Goal: Information Seeking & Learning: Understand process/instructions

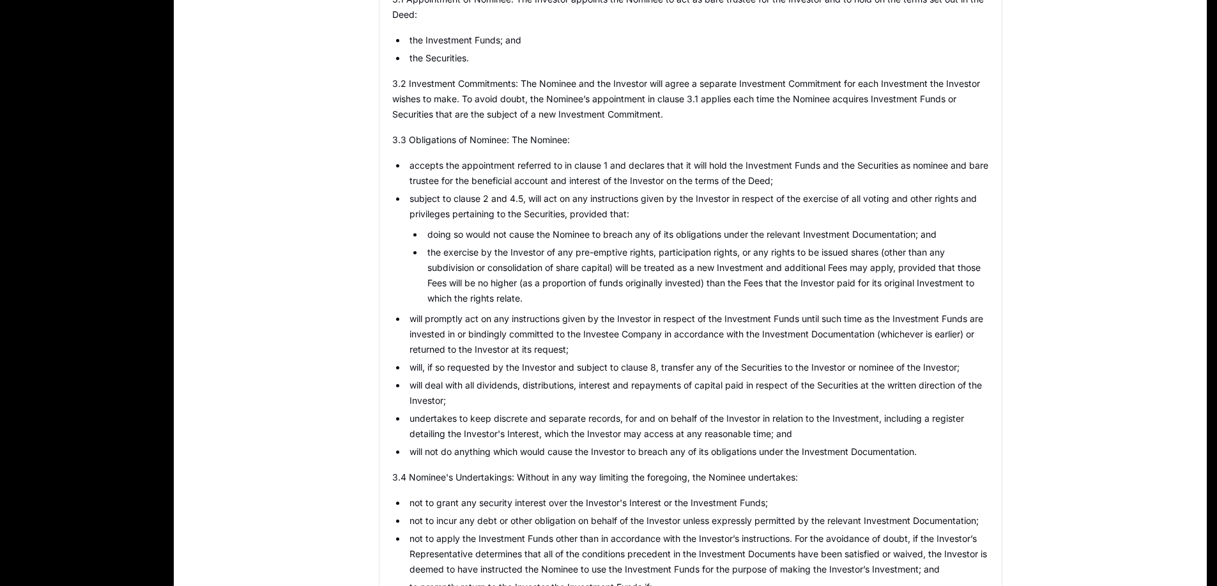
scroll to position [3770, 0]
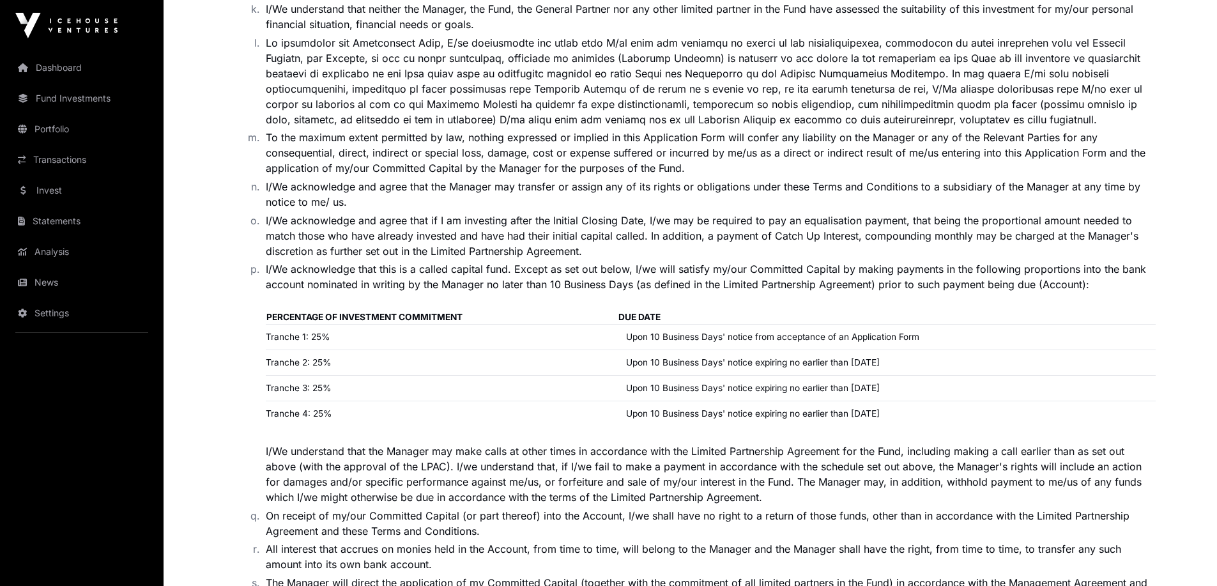
scroll to position [1917, 0]
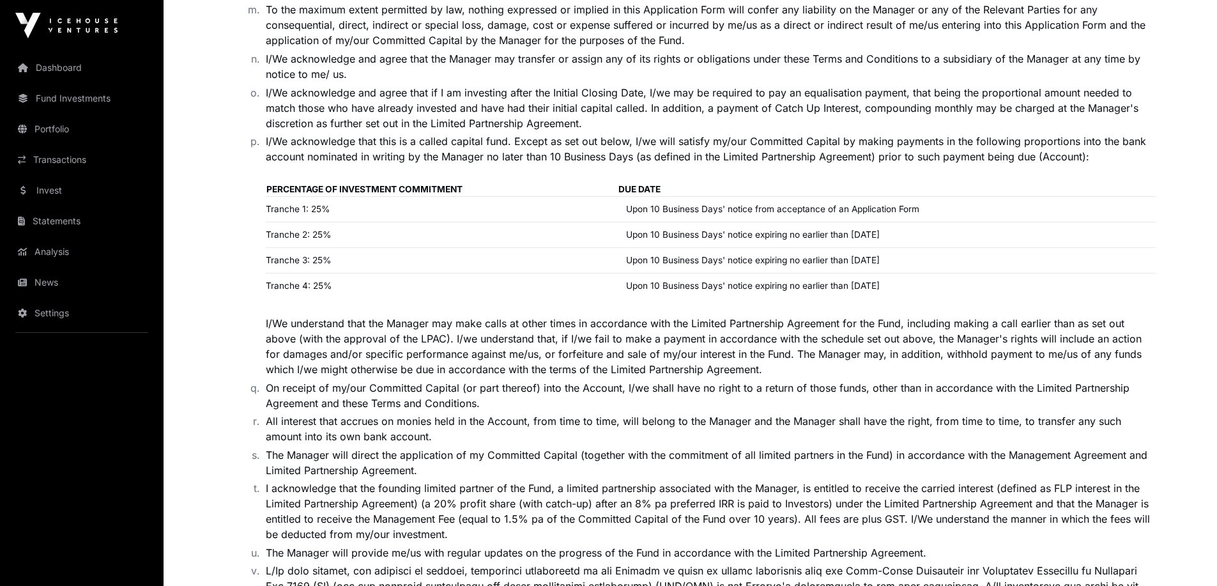
click at [771, 231] on td "Upon 10 Business Days' notice expiring no earlier than 1st May 2026" at bounding box center [887, 235] width 538 height 26
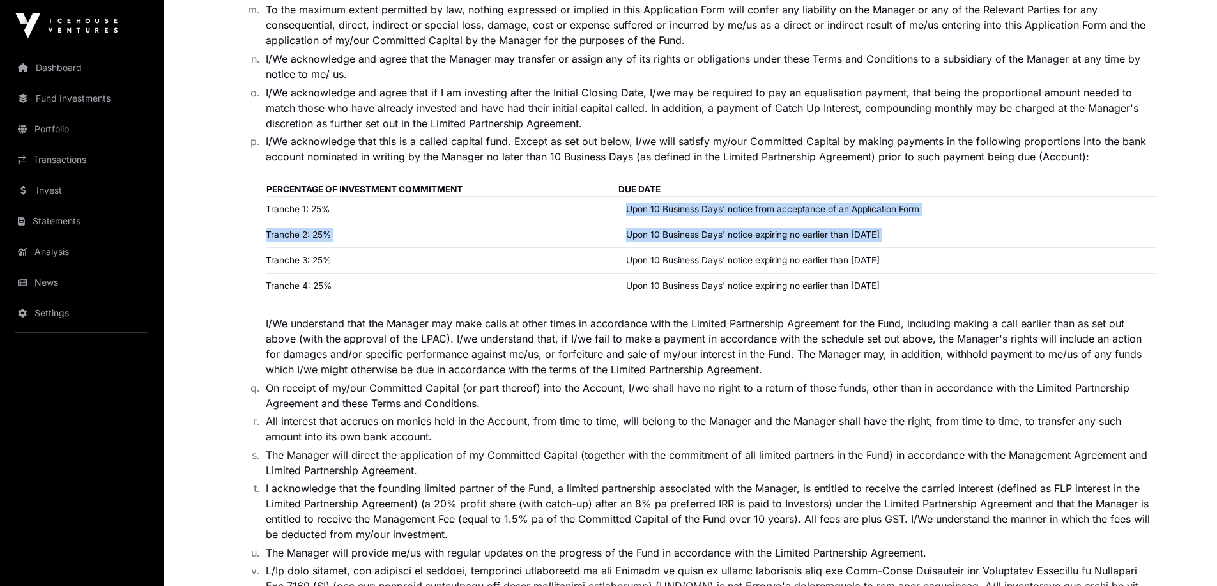
drag, startPoint x: 771, startPoint y: 231, endPoint x: 773, endPoint y: 204, distance: 27.0
click at [773, 204] on tbody "PERCENTAGE OF INVESTMENT COMMITMENT DUE DATE Tranche 1: 25% Upon 10 Business Da…" at bounding box center [710, 240] width 889 height 116
click at [773, 204] on td "Upon 10 Business Days' notice from acceptance of an Application Form" at bounding box center [887, 210] width 538 height 26
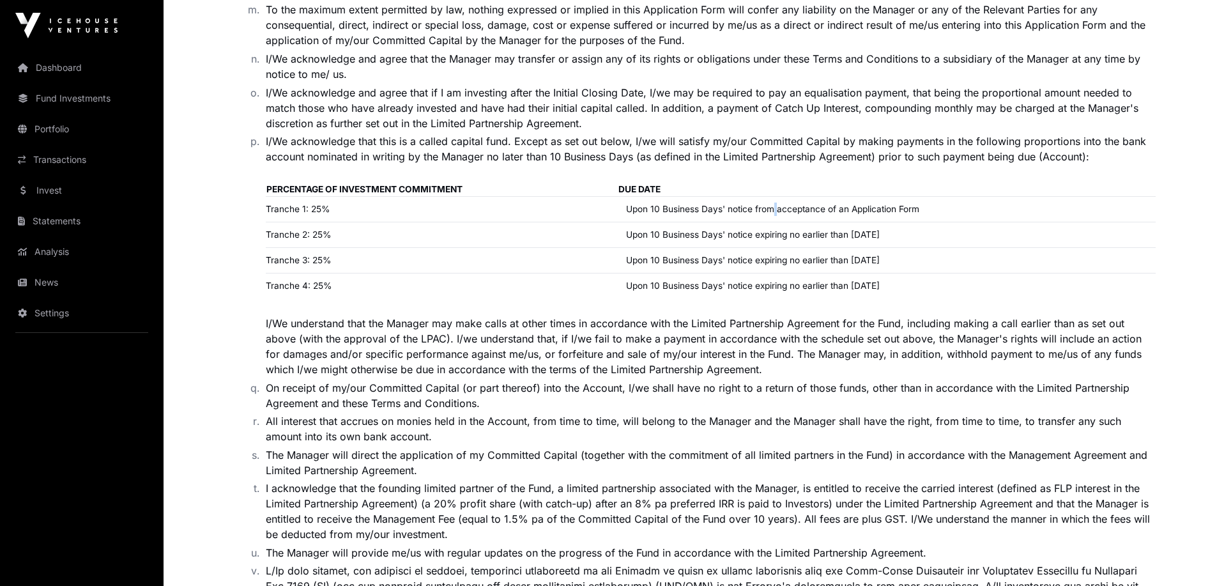
click at [773, 204] on td "Upon 10 Business Days' notice from acceptance of an Application Form" at bounding box center [887, 210] width 538 height 26
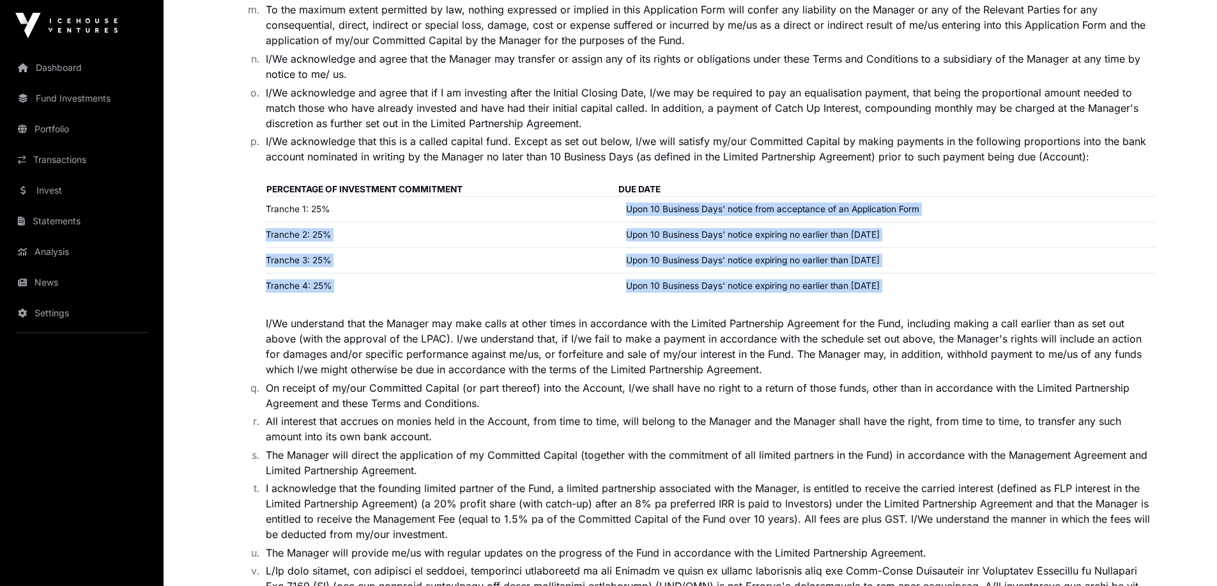
drag, startPoint x: 773, startPoint y: 204, endPoint x: 811, endPoint y: 273, distance: 79.2
click at [811, 273] on tbody "PERCENTAGE OF INVESTMENT COMMITMENT DUE DATE Tranche 1: 25% Upon 10 Business Da…" at bounding box center [710, 240] width 889 height 116
click at [913, 224] on td "Upon 10 Business Days' notice expiring no earlier than 1st May 2026" at bounding box center [887, 235] width 538 height 26
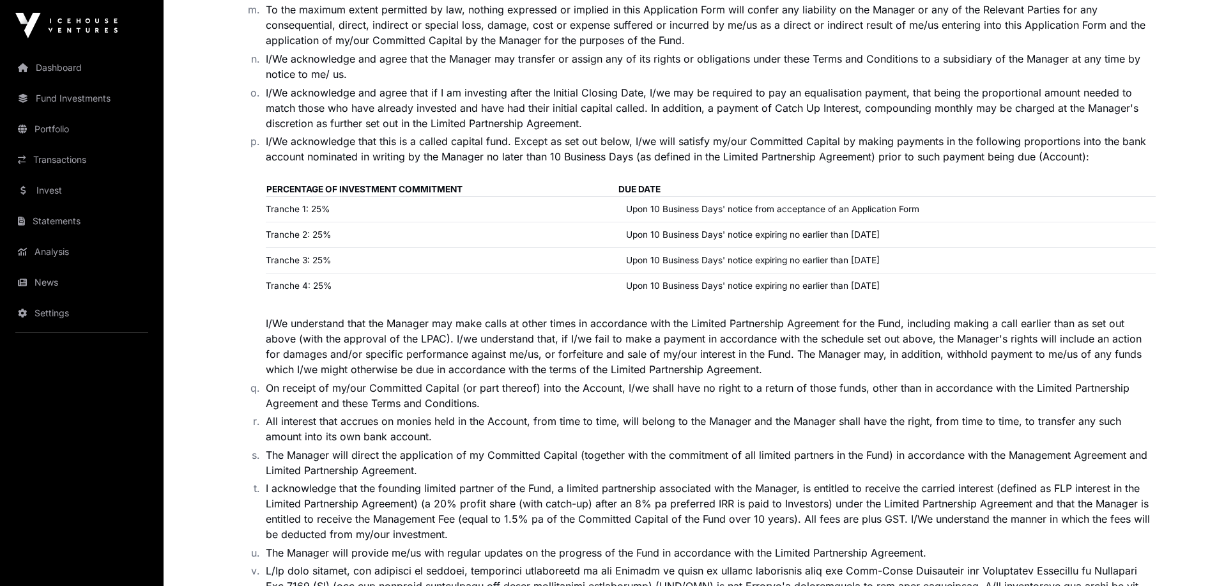
click at [913, 224] on td "Upon 10 Business Days' notice expiring no earlier than 1st May 2026" at bounding box center [887, 235] width 538 height 26
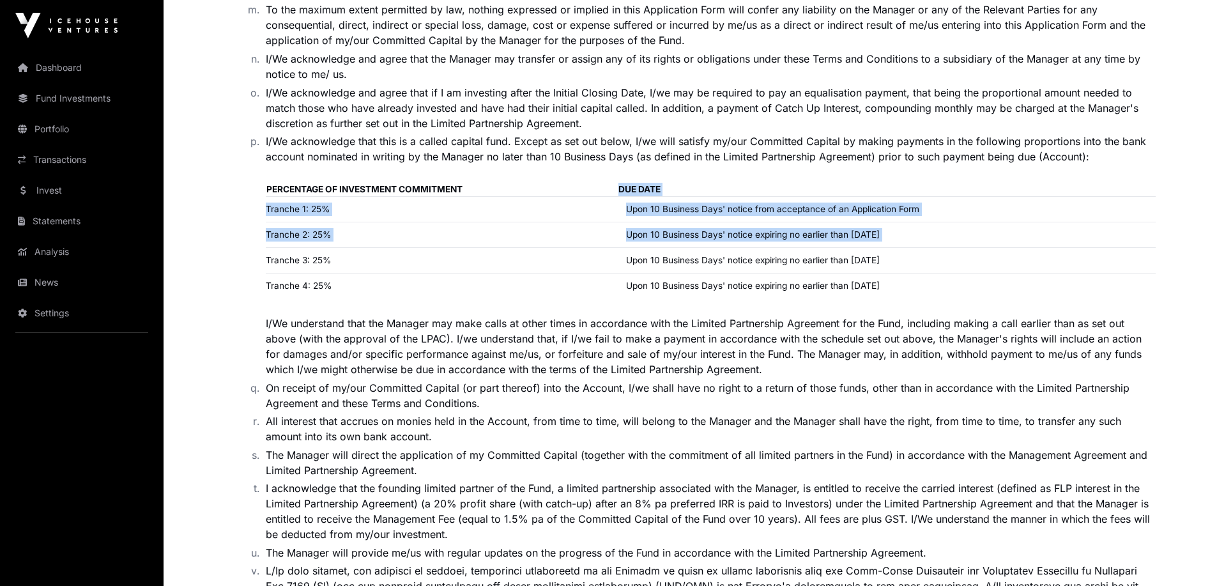
drag, startPoint x: 913, startPoint y: 224, endPoint x: 911, endPoint y: 188, distance: 35.8
click at [911, 188] on tbody "PERCENTAGE OF INVESTMENT COMMITMENT DUE DATE Tranche 1: 25% Upon 10 Business Da…" at bounding box center [710, 240] width 889 height 116
click at [911, 188] on th "DUE DATE" at bounding box center [887, 189] width 538 height 15
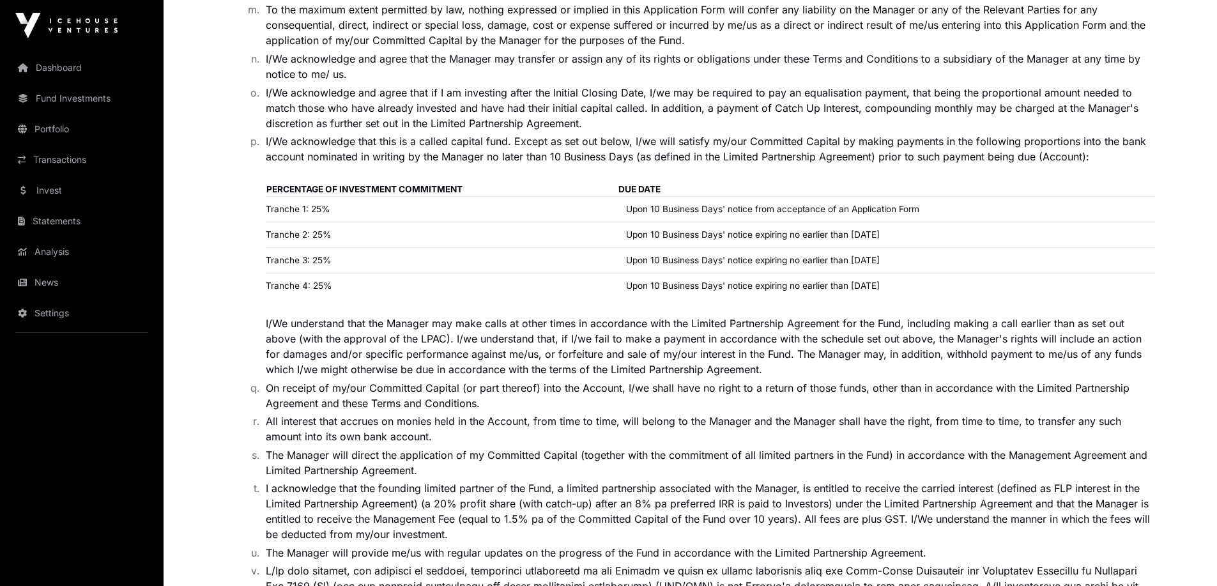
click at [911, 188] on th "DUE DATE" at bounding box center [887, 189] width 538 height 15
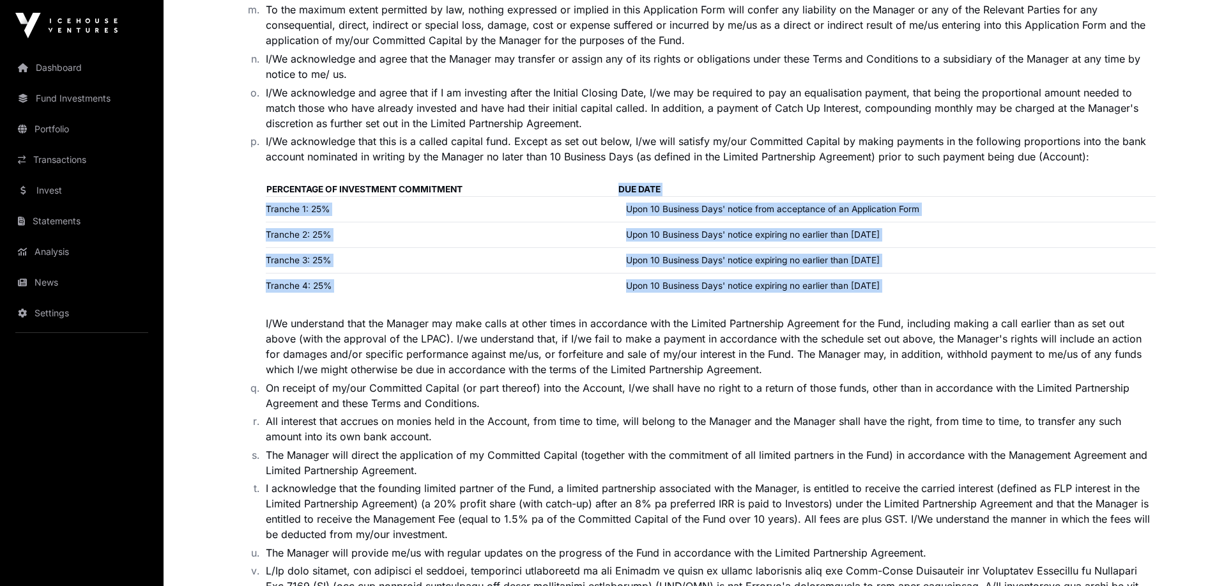
drag, startPoint x: 911, startPoint y: 188, endPoint x: 932, endPoint y: 297, distance: 110.5
click at [932, 297] on tbody "PERCENTAGE OF INVESTMENT COMMITMENT DUE DATE Tranche 1: 25% Upon 10 Business Da…" at bounding box center [710, 240] width 889 height 116
click at [932, 297] on td "Upon 10 Business Days' notice expiring no earlier than 5th May 2028" at bounding box center [887, 285] width 538 height 25
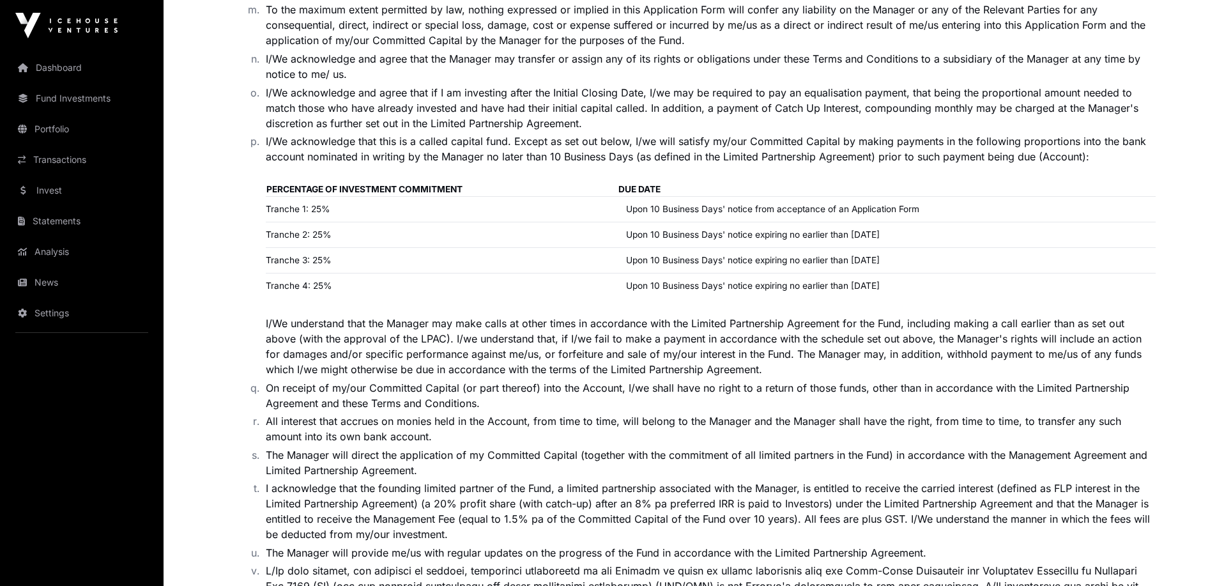
drag, startPoint x: 927, startPoint y: 206, endPoint x: 926, endPoint y: 190, distance: 15.3
click at [926, 194] on tbody "PERCENTAGE OF INVESTMENT COMMITMENT DUE DATE Tranche 1: 25% Upon 10 Business Da…" at bounding box center [710, 240] width 889 height 116
click at [926, 190] on th "DUE DATE" at bounding box center [887, 189] width 538 height 15
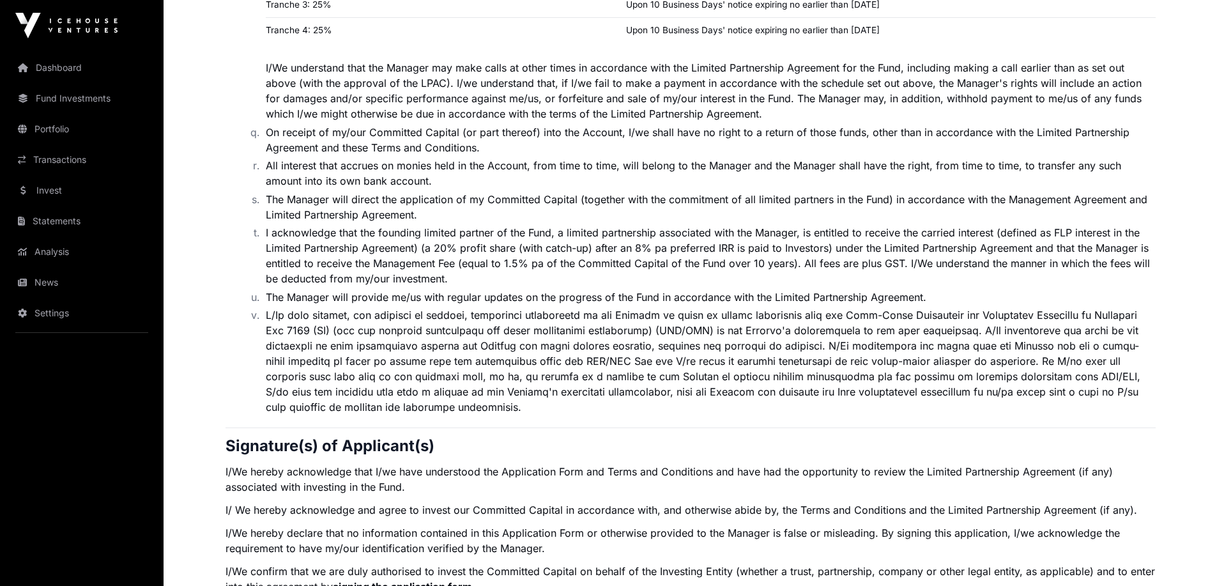
scroll to position [2362, 0]
